Goal: Find specific page/section: Find specific page/section

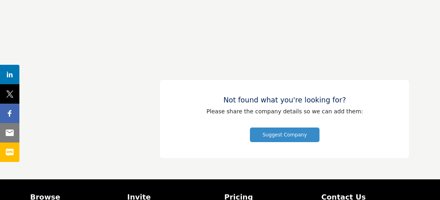
scroll to position [20525, 0]
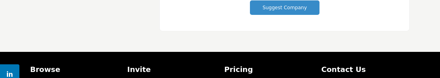
scroll to position [20912, 0]
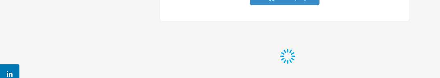
scroll to position [21749, 0]
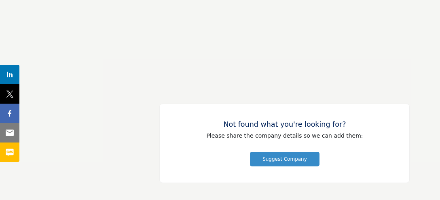
scroll to position [21563, 0]
